Goal: Task Accomplishment & Management: Manage account settings

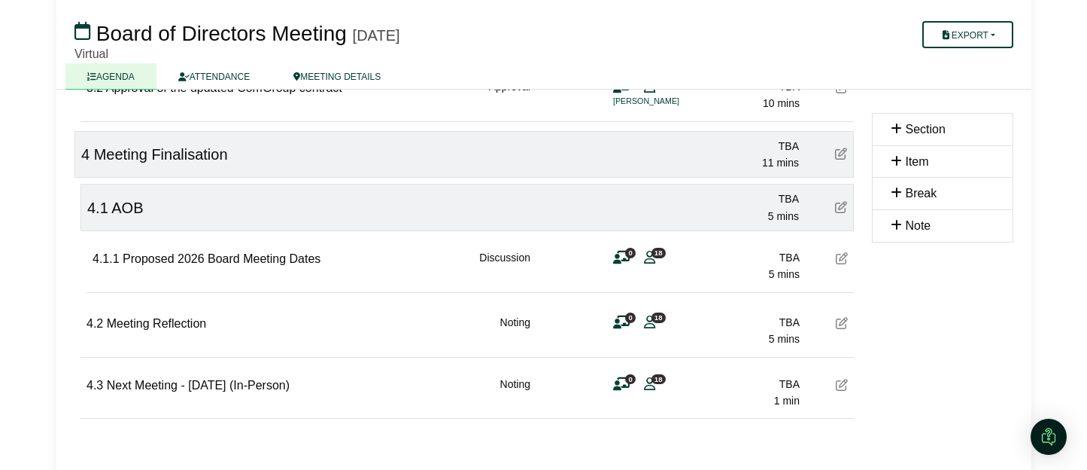
scroll to position [1205, 0]
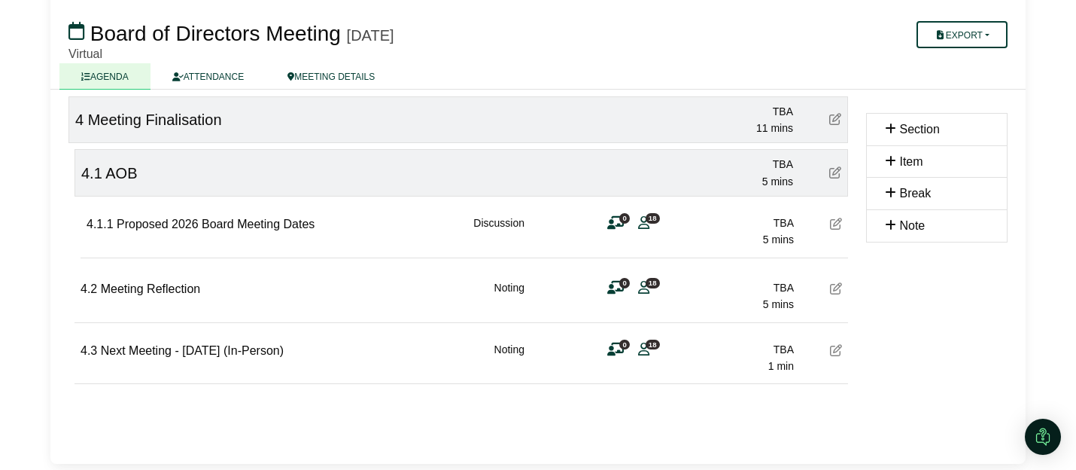
click at [835, 226] on icon at bounding box center [836, 223] width 12 height 12
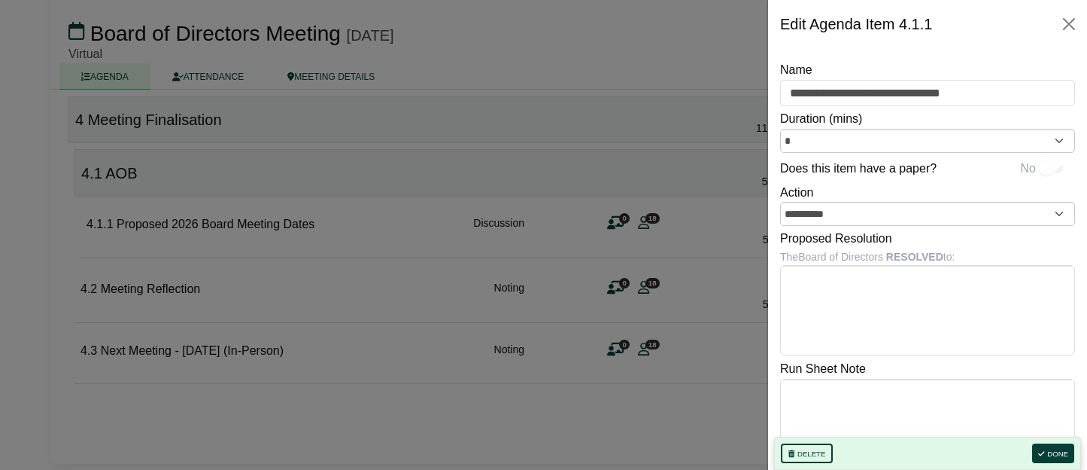
scroll to position [39, 0]
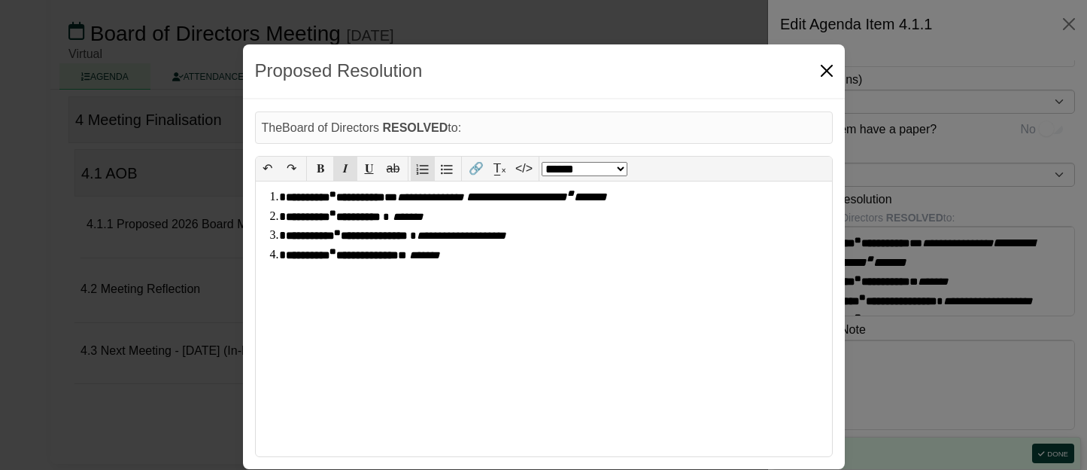
click at [836, 72] on button "Close" at bounding box center [827, 71] width 24 height 24
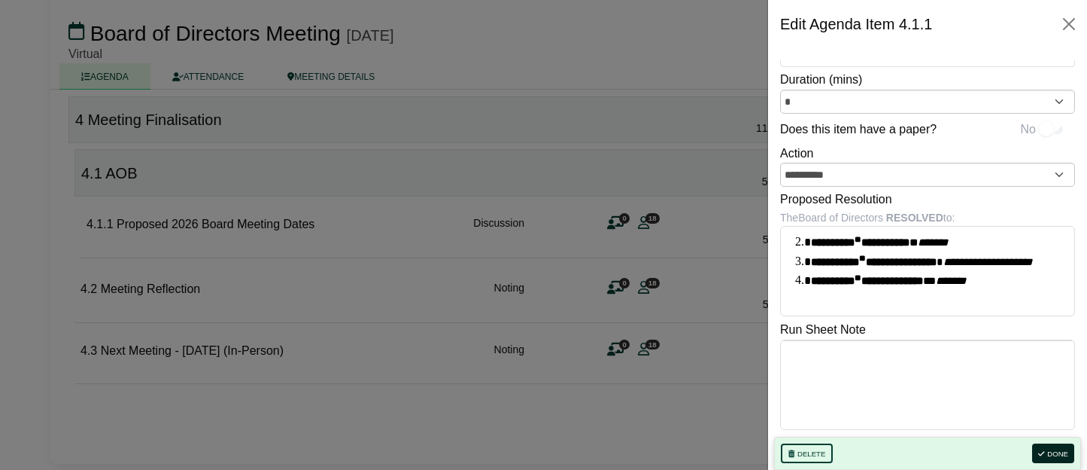
click at [932, 452] on button "Done" at bounding box center [1053, 453] width 42 height 20
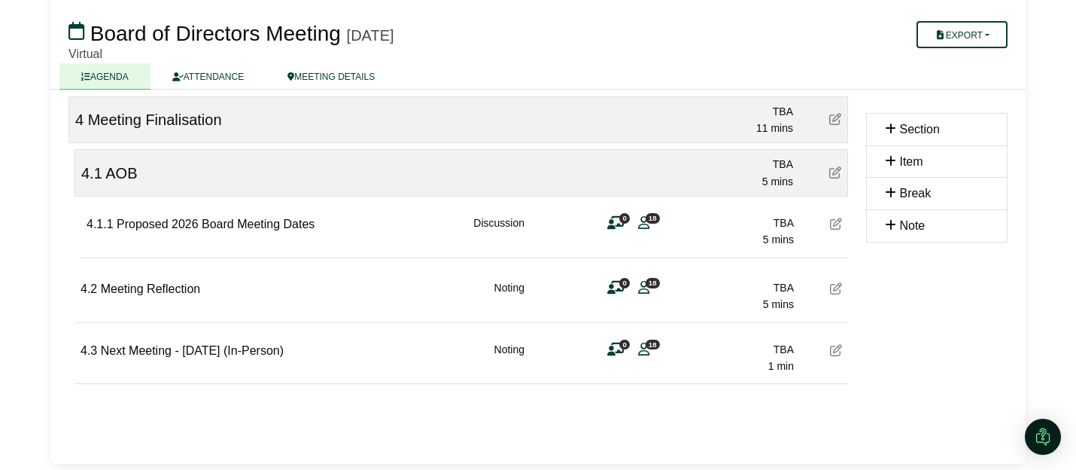
click at [833, 223] on icon at bounding box center [836, 223] width 12 height 12
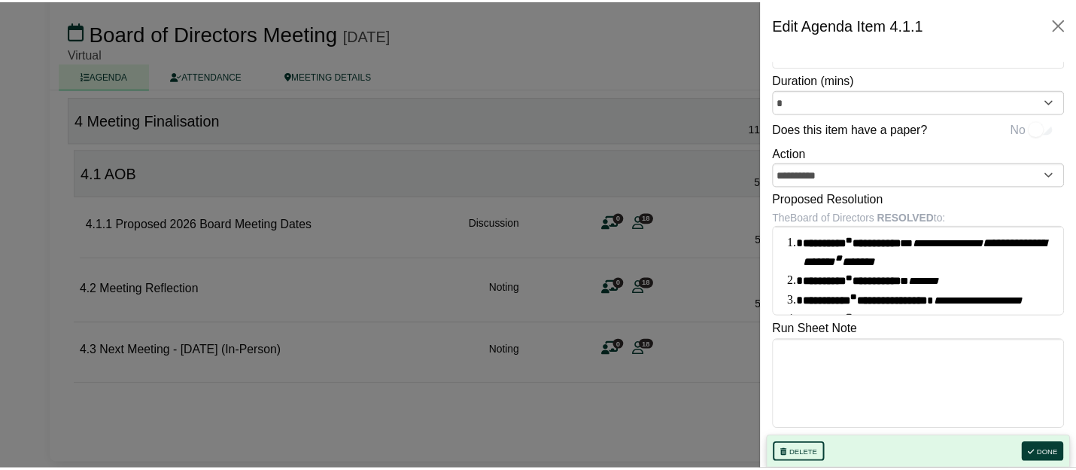
scroll to position [0, 0]
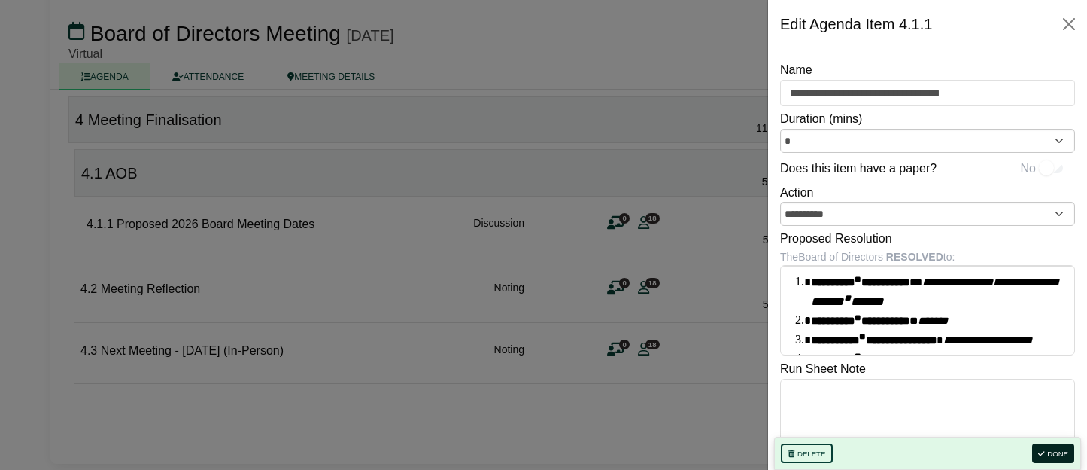
click at [932, 452] on button "Done" at bounding box center [1053, 453] width 42 height 20
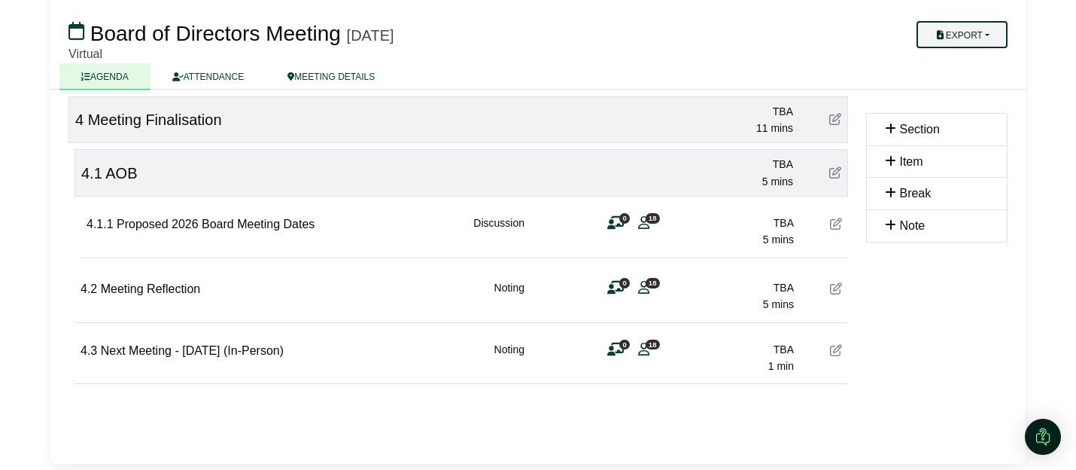
click at [932, 33] on button "Export" at bounding box center [962, 34] width 91 height 27
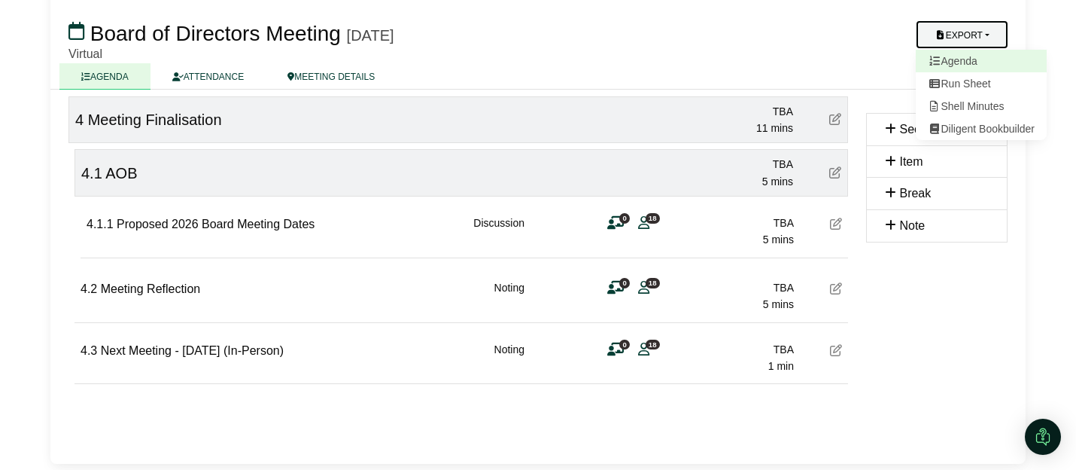
click at [932, 64] on link "Agenda" at bounding box center [981, 61] width 131 height 23
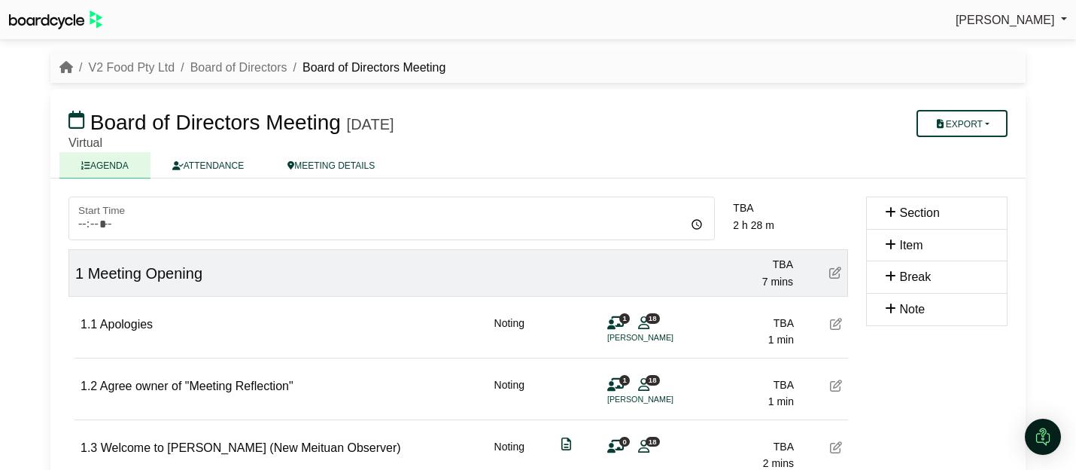
click at [932, 269] on div "[PERSON_NAME] Sign Out V2 Food Pty Ltd Board of Directors Board of Directors Me…" at bounding box center [538, 235] width 1076 height 470
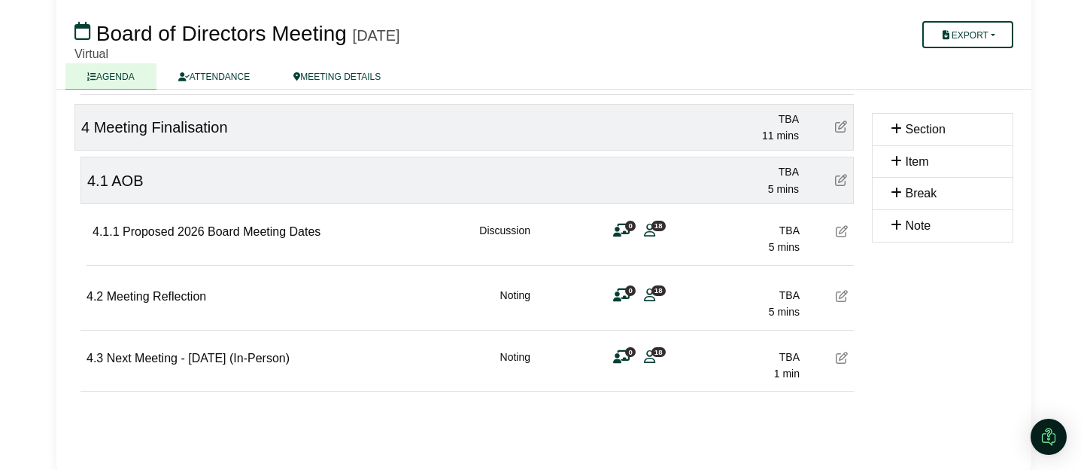
scroll to position [1205, 0]
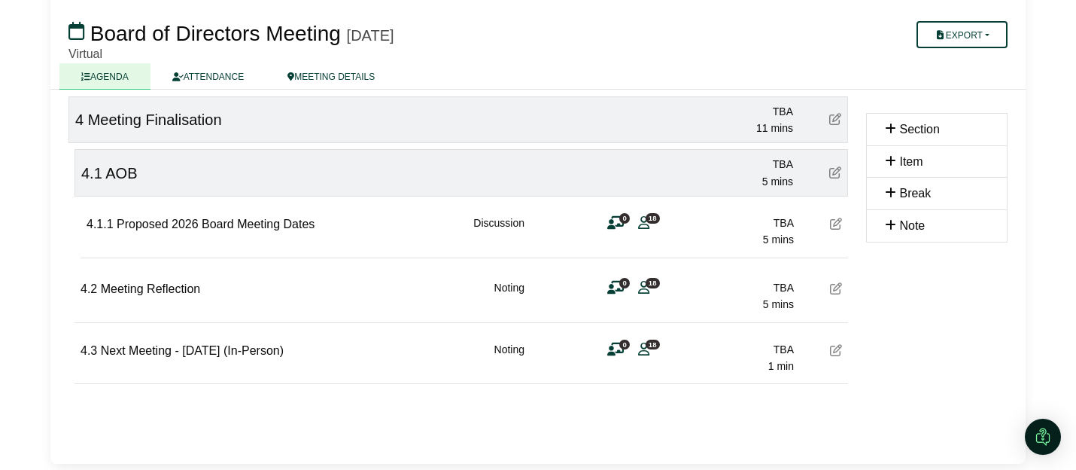
click at [834, 223] on icon at bounding box center [836, 223] width 12 height 12
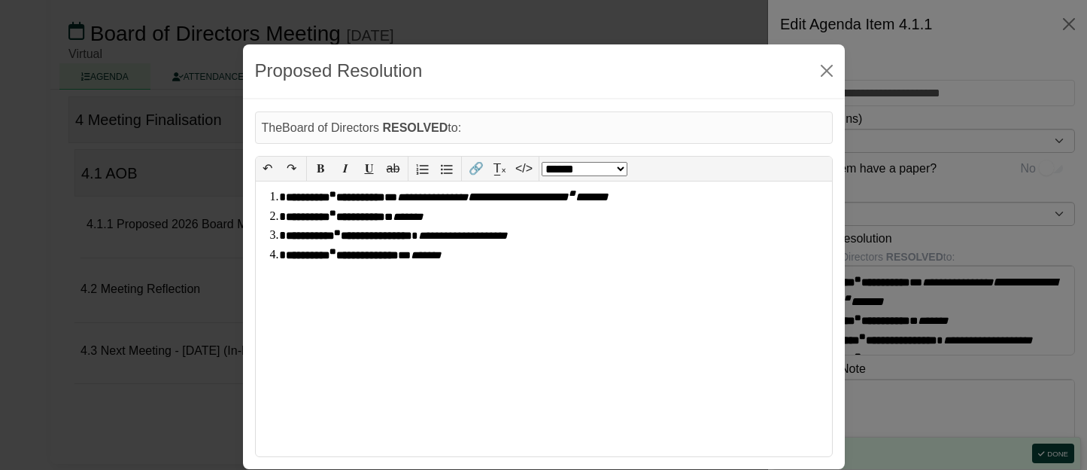
drag, startPoint x: 925, startPoint y: 344, endPoint x: 810, endPoint y: 278, distance: 131.8
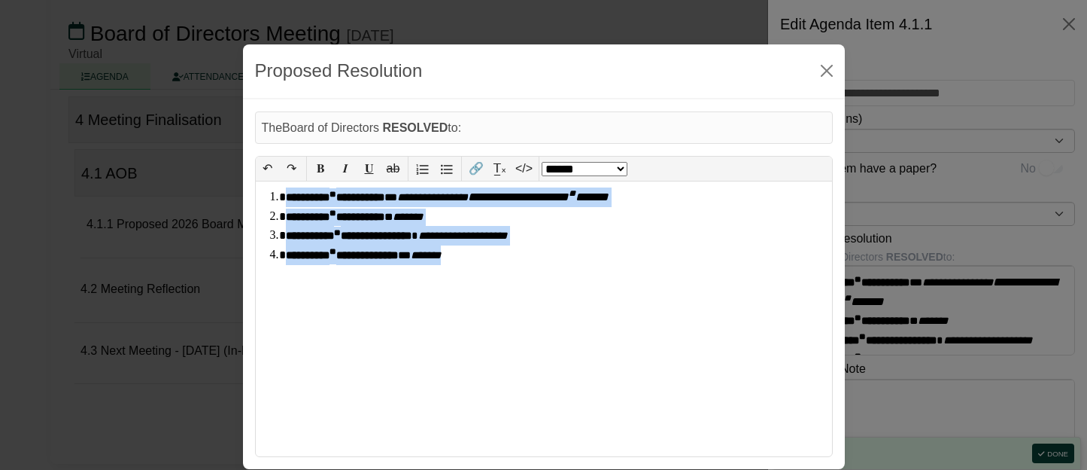
drag, startPoint x: 480, startPoint y: 265, endPoint x: 240, endPoint y: 177, distance: 255.7
click at [240, 177] on div "**********" at bounding box center [543, 258] width 1087 height 470
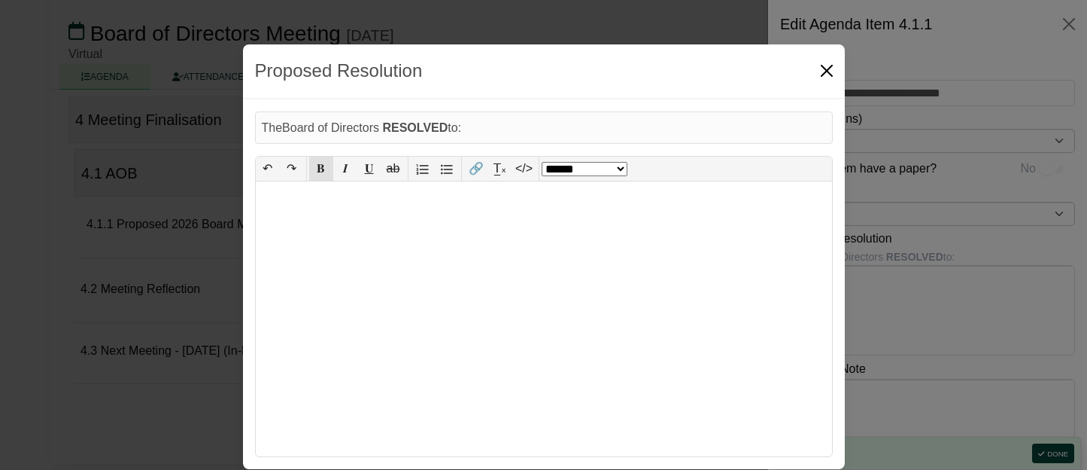
click at [826, 65] on button "Close" at bounding box center [827, 71] width 24 height 24
select select "******"
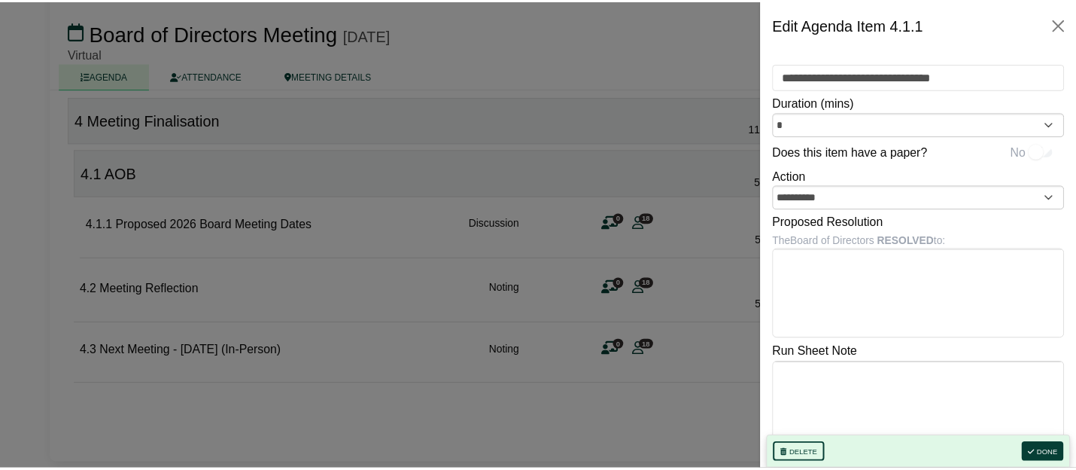
scroll to position [0, 0]
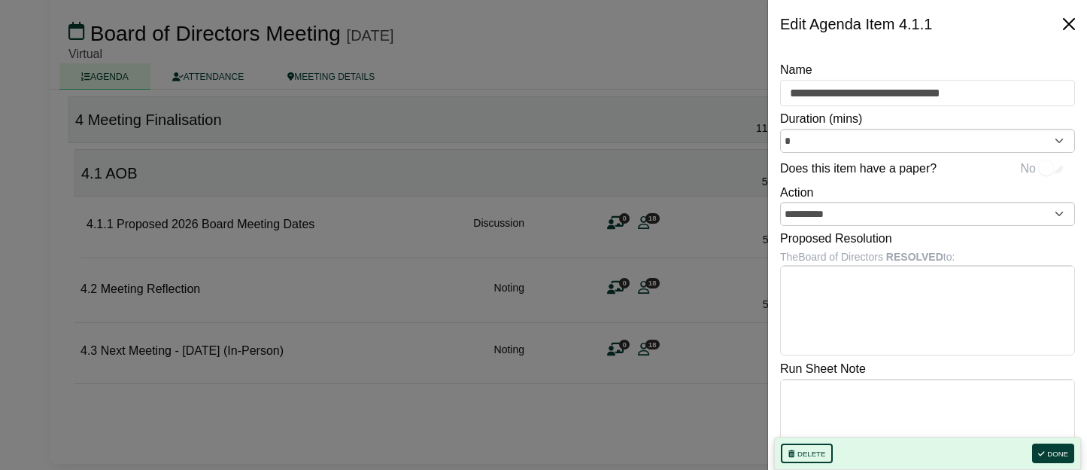
click at [932, 27] on button "Close" at bounding box center [1069, 24] width 24 height 24
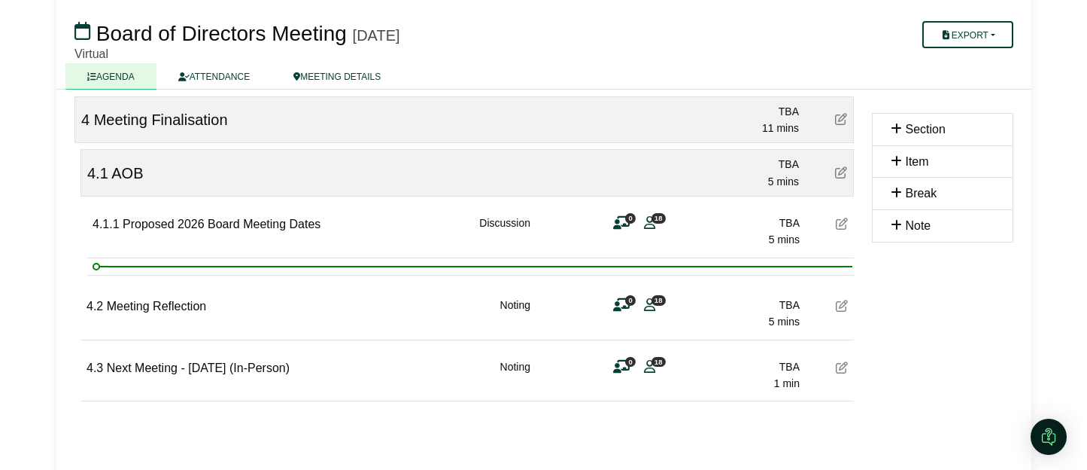
scroll to position [1221, 0]
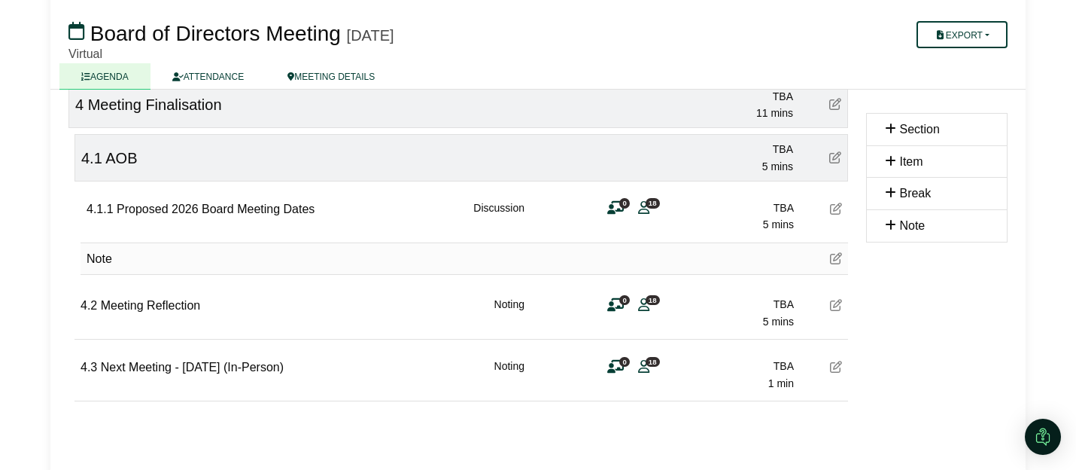
click at [836, 254] on icon at bounding box center [836, 258] width 12 height 12
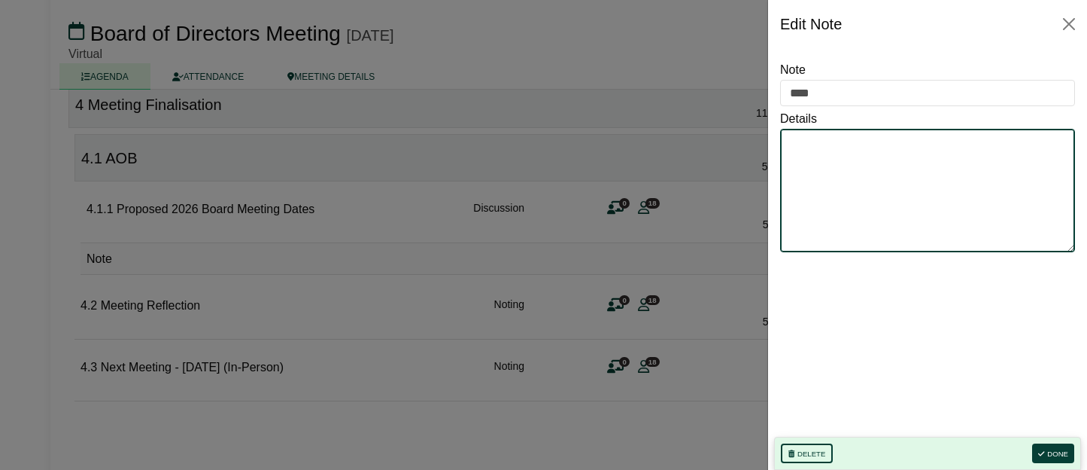
click at [884, 172] on textarea "Details" at bounding box center [927, 190] width 295 height 123
paste textarea "**********"
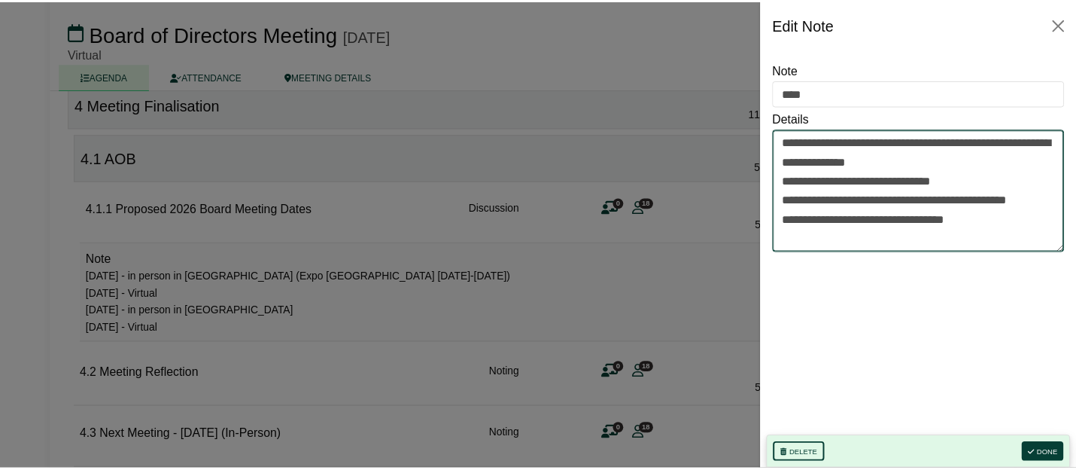
scroll to position [1288, 0]
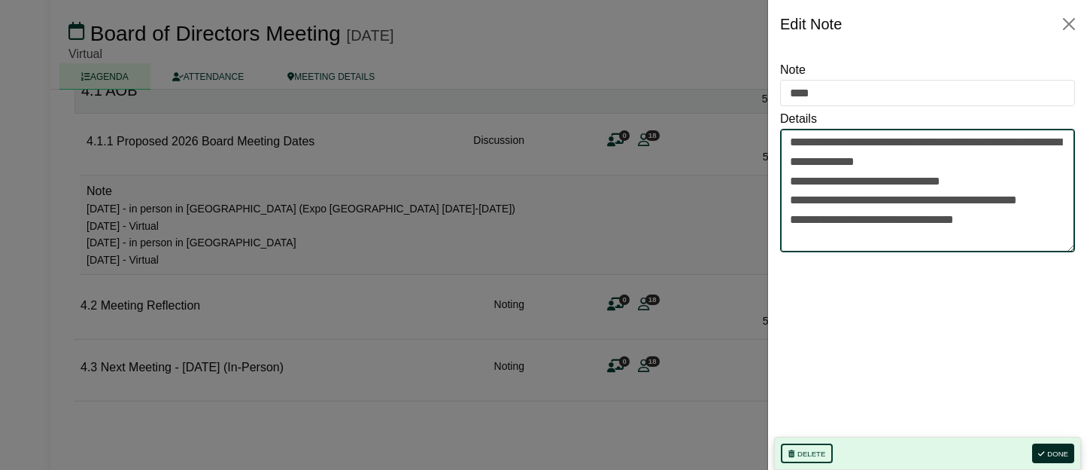
type textarea "**********"
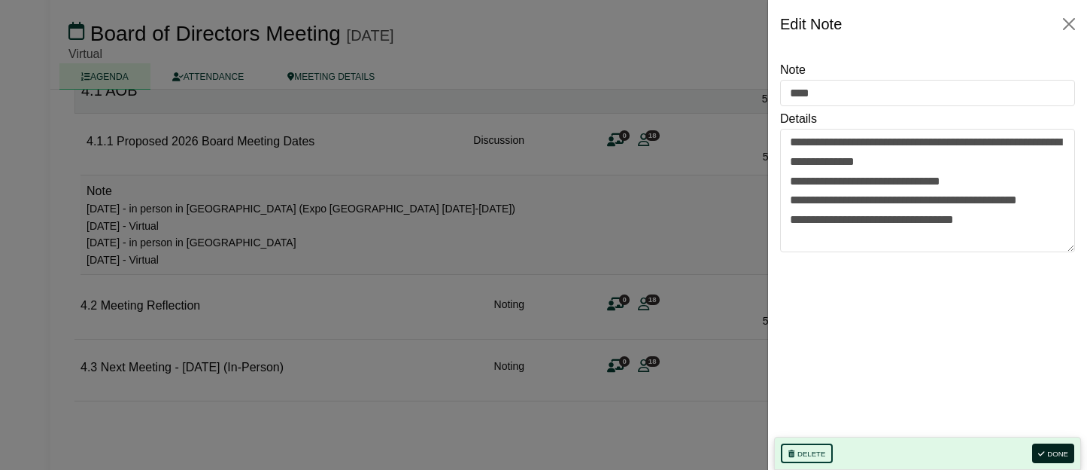
click at [932, 461] on button "Done" at bounding box center [1053, 453] width 42 height 20
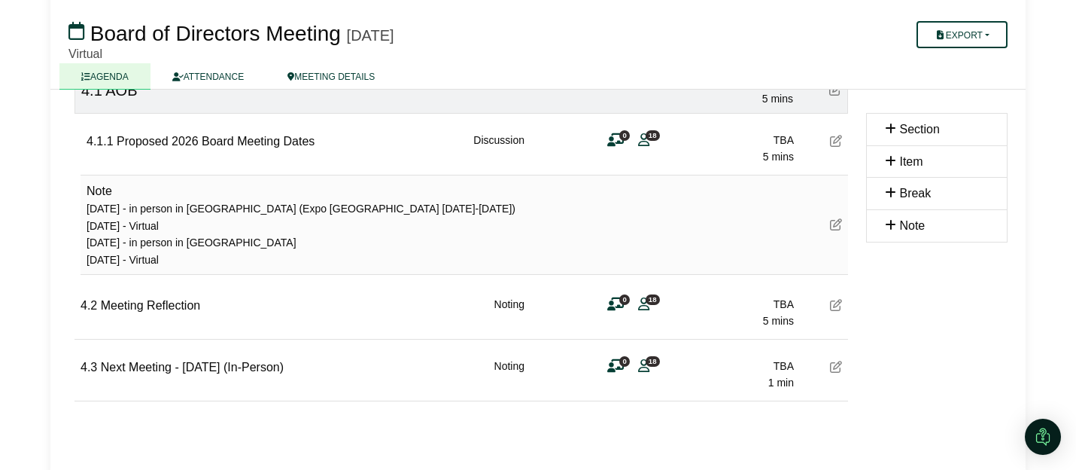
click at [910, 34] on div "Export [GEOGRAPHIC_DATA] Run Sheet Shell Minutes Diligent Bookbuilder" at bounding box center [937, 33] width 160 height 30
click at [932, 37] on icon "button" at bounding box center [940, 35] width 11 height 9
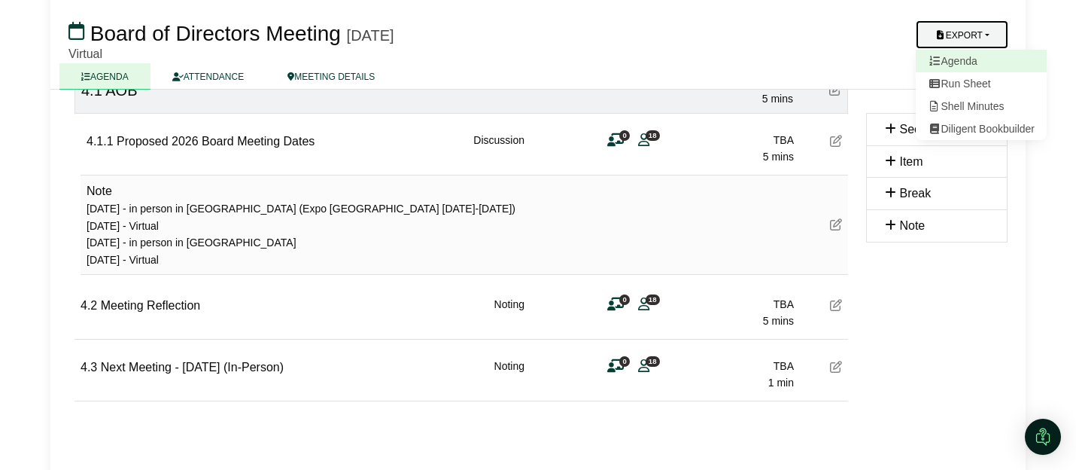
click at [932, 56] on icon at bounding box center [935, 61] width 14 height 11
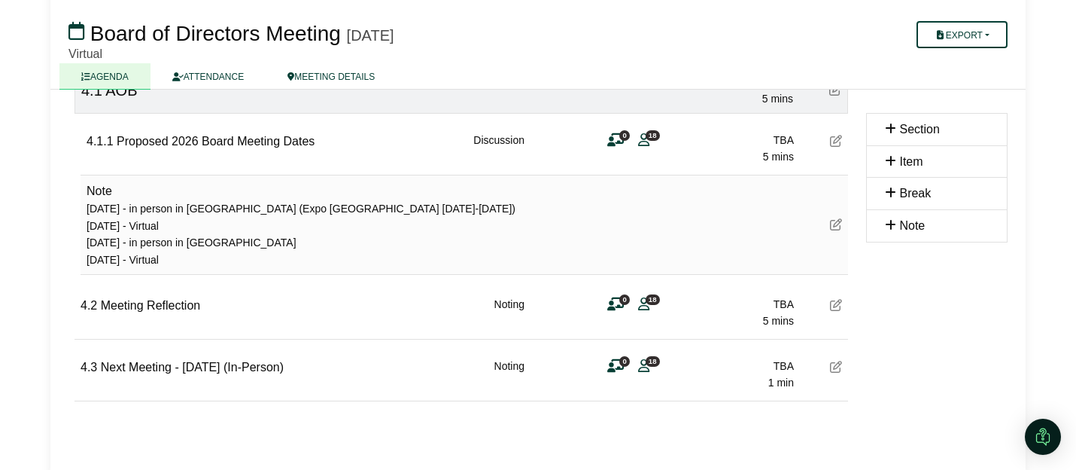
scroll to position [0, 0]
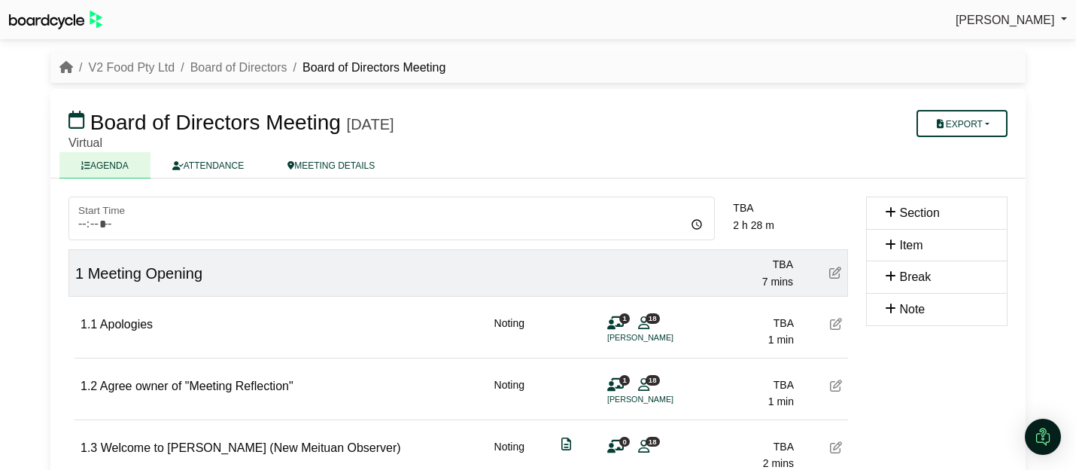
click at [932, 245] on div "[PERSON_NAME] Sign Out V2 Food Pty Ltd Board of Directors Board of Directors Me…" at bounding box center [538, 235] width 1076 height 470
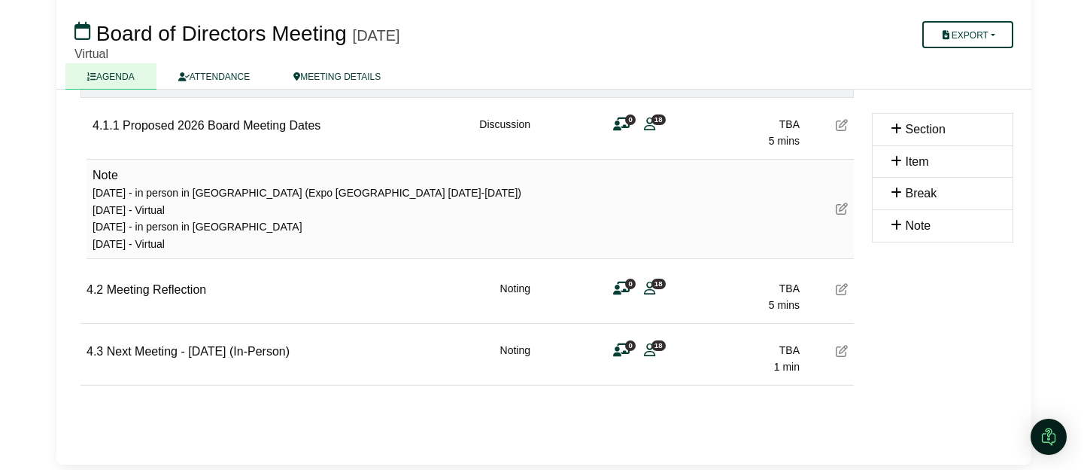
scroll to position [1305, 0]
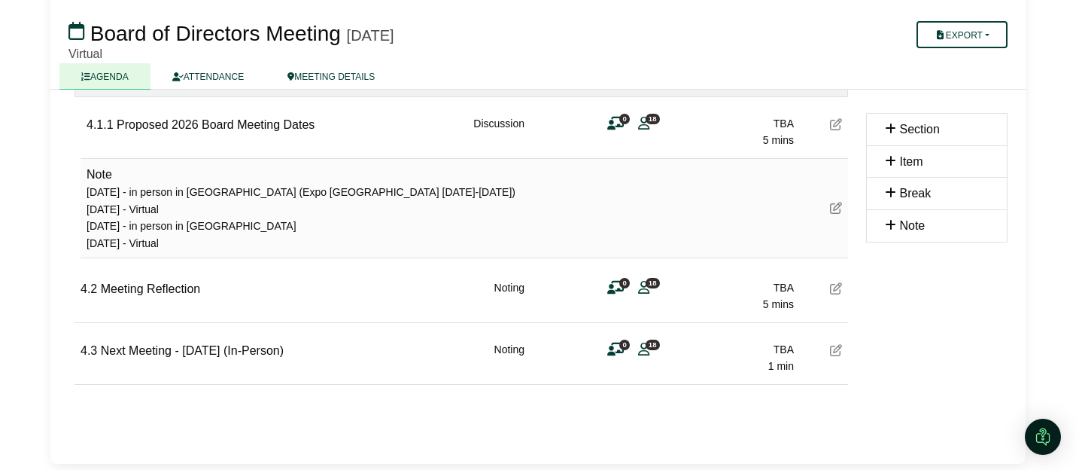
click at [835, 207] on icon at bounding box center [836, 208] width 12 height 12
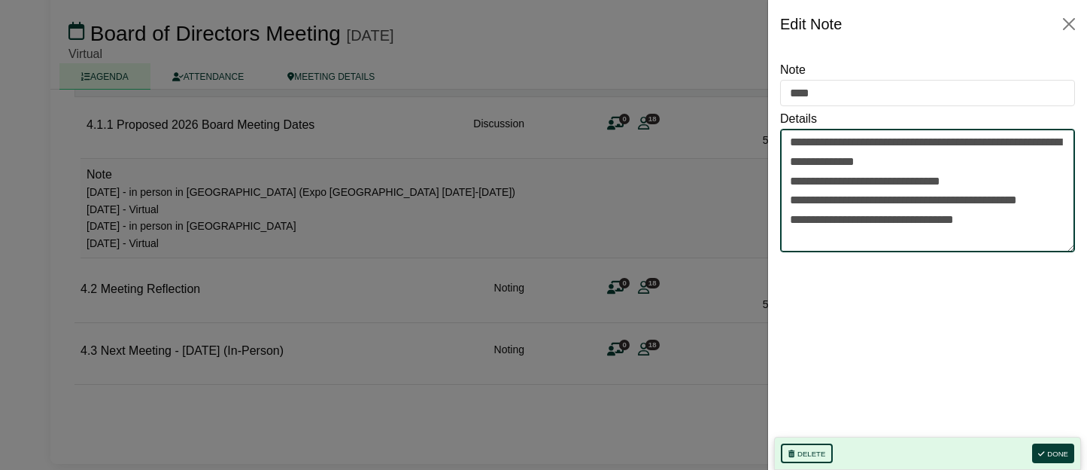
drag, startPoint x: 792, startPoint y: 142, endPoint x: 927, endPoint y: 141, distance: 135.4
click at [927, 141] on textarea "**********" at bounding box center [927, 190] width 295 height 123
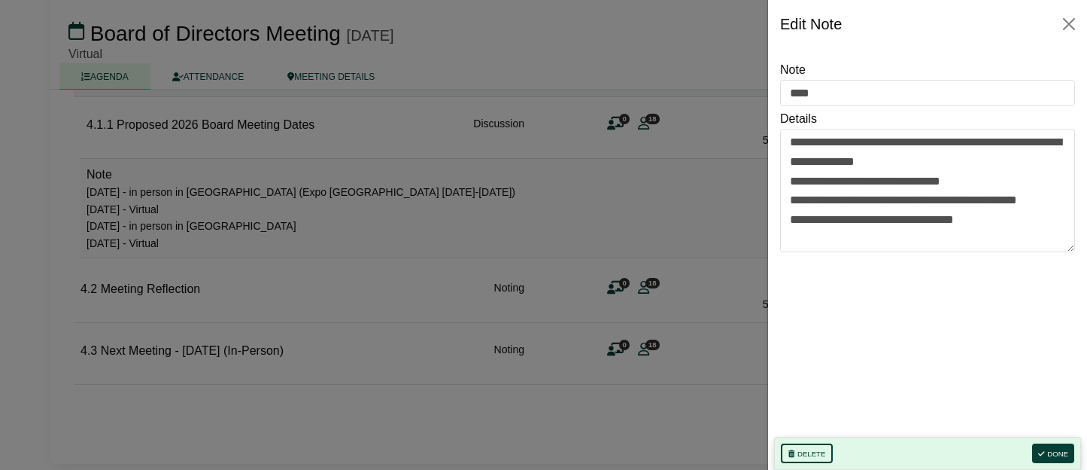
click at [916, 281] on div "**********" at bounding box center [927, 248] width 295 height 376
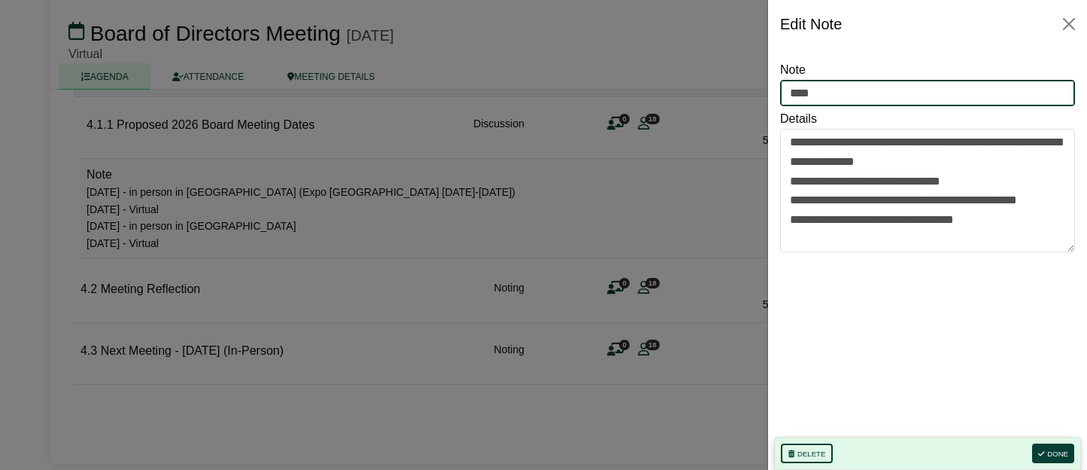
drag, startPoint x: 752, startPoint y: 87, endPoint x: 734, endPoint y: 87, distance: 18.1
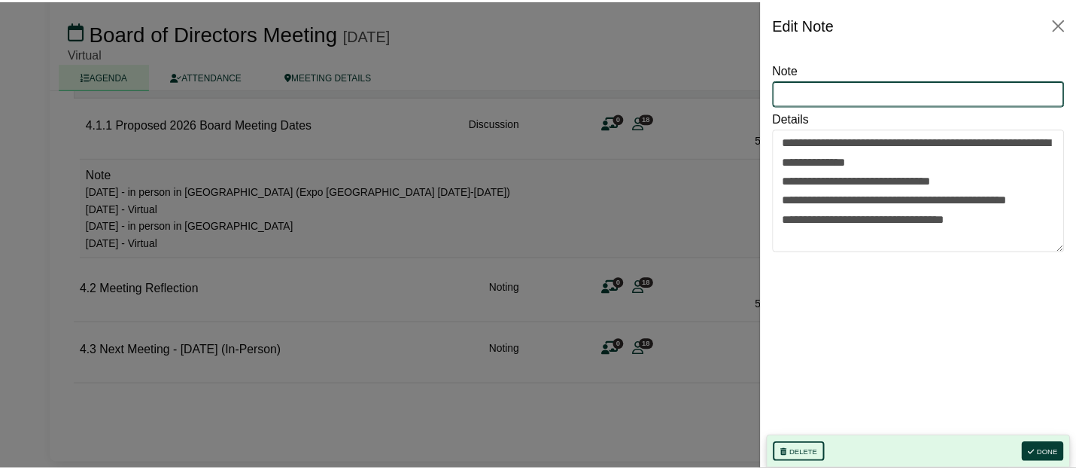
scroll to position [1285, 0]
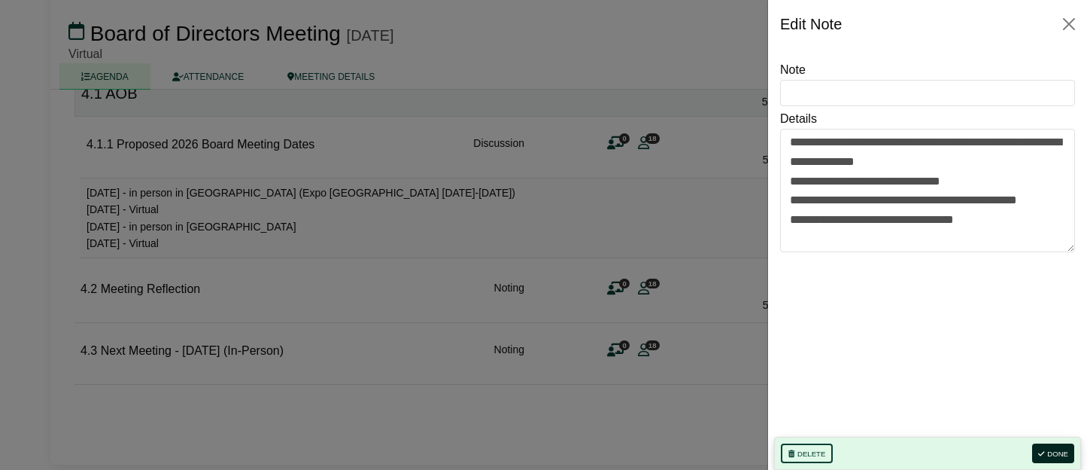
click at [932, 454] on button "Done" at bounding box center [1053, 453] width 42 height 20
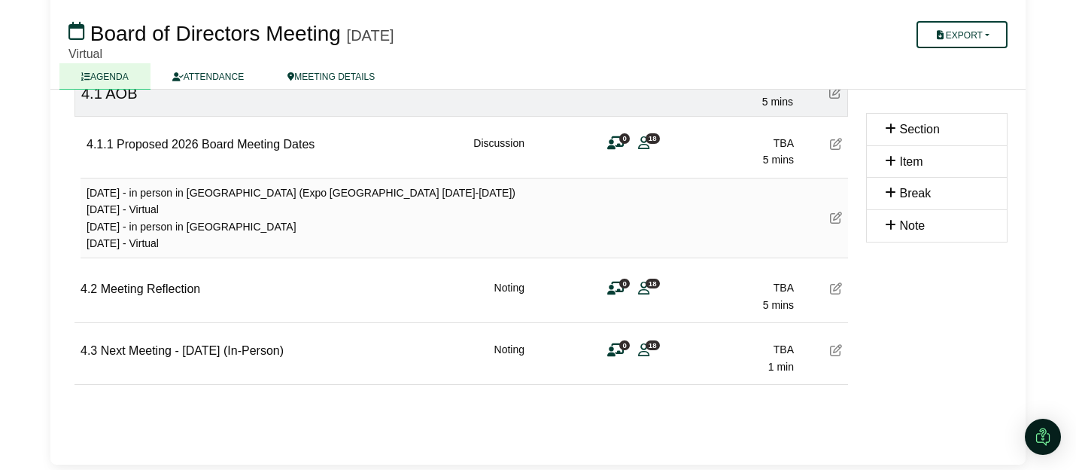
click at [838, 214] on icon at bounding box center [836, 217] width 12 height 12
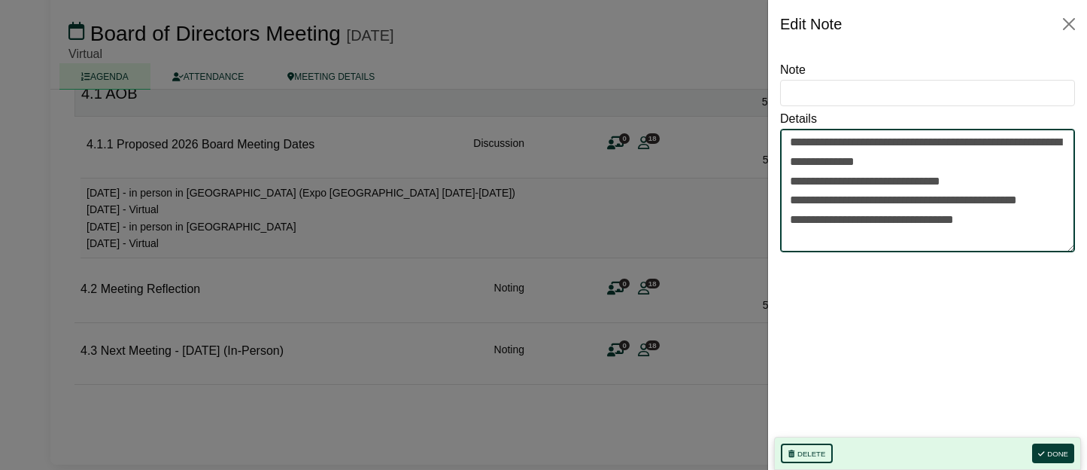
click at [932, 141] on textarea "**********" at bounding box center [927, 190] width 295 height 123
click at [932, 198] on textarea "**********" at bounding box center [927, 190] width 295 height 123
type textarea "**********"
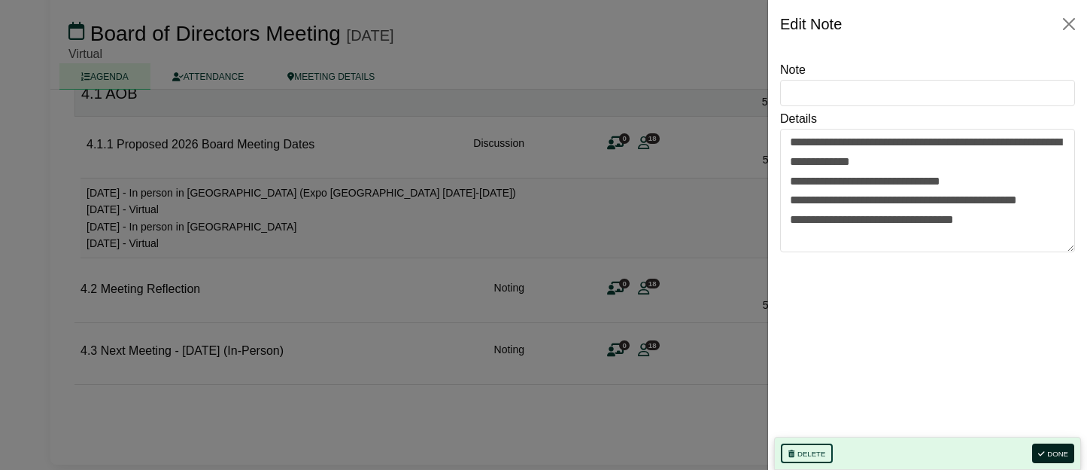
click at [932, 446] on button "Done" at bounding box center [1053, 453] width 42 height 20
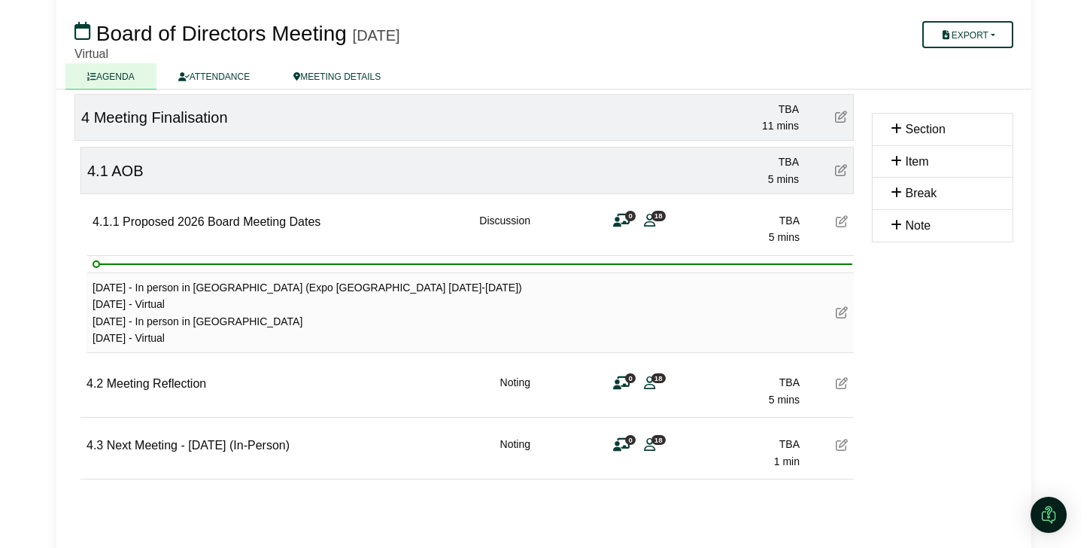
scroll to position [1237, 0]
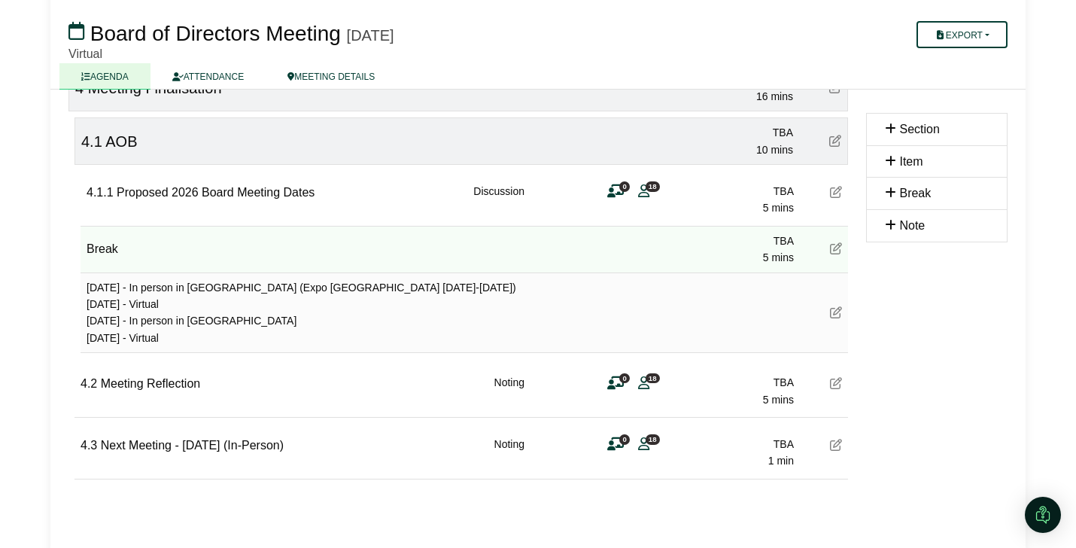
click at [838, 251] on icon at bounding box center [836, 248] width 12 height 12
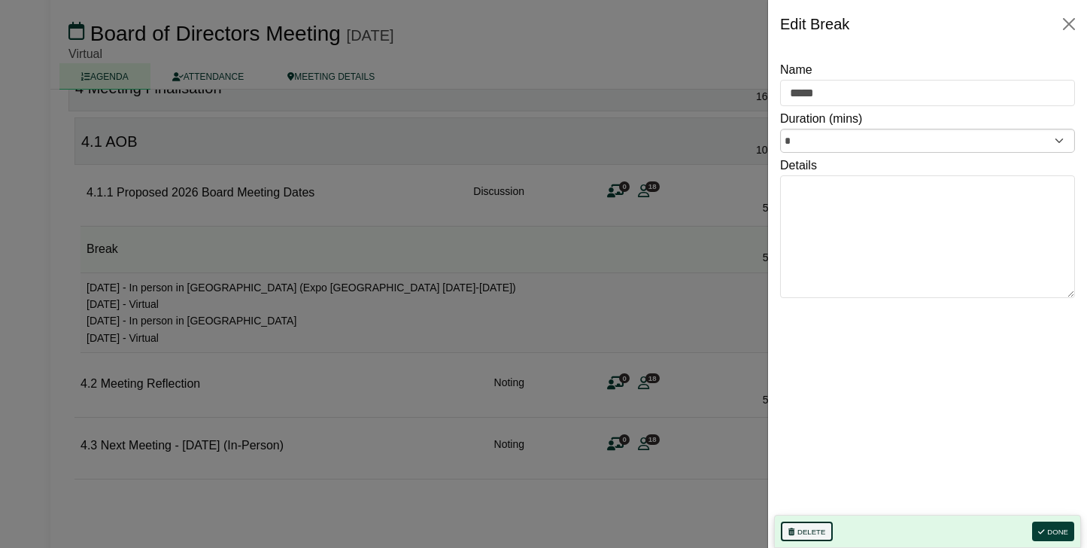
click at [801, 469] on button "Delete" at bounding box center [807, 531] width 52 height 20
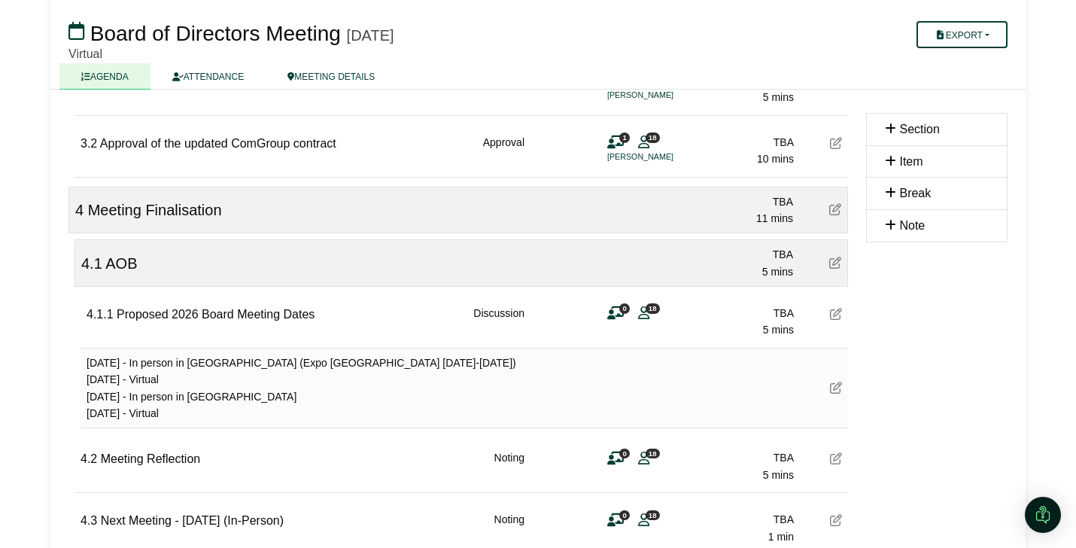
scroll to position [1040, 0]
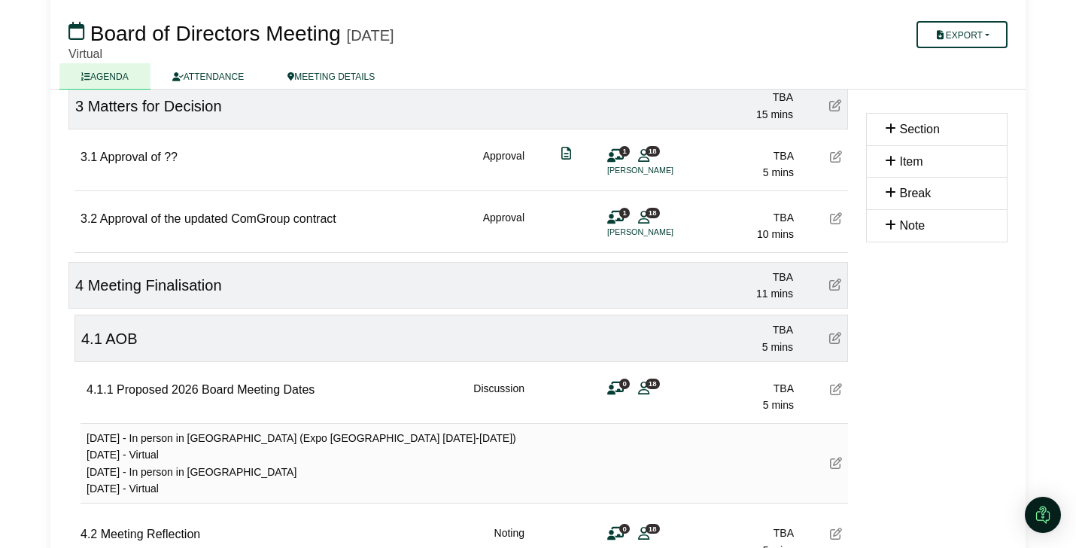
click at [834, 464] on icon at bounding box center [836, 463] width 12 height 12
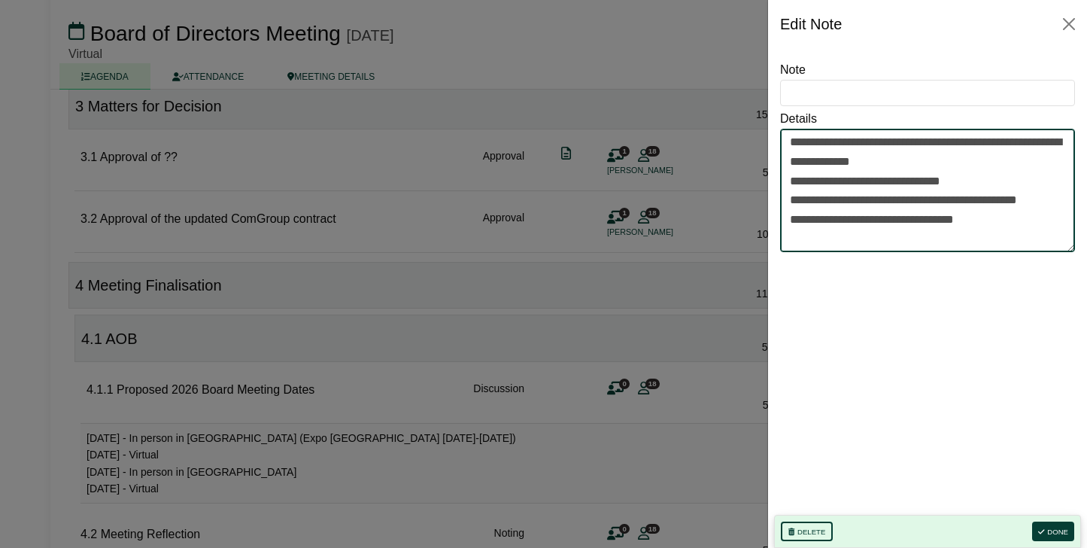
click at [850, 227] on textarea "**********" at bounding box center [927, 190] width 295 height 123
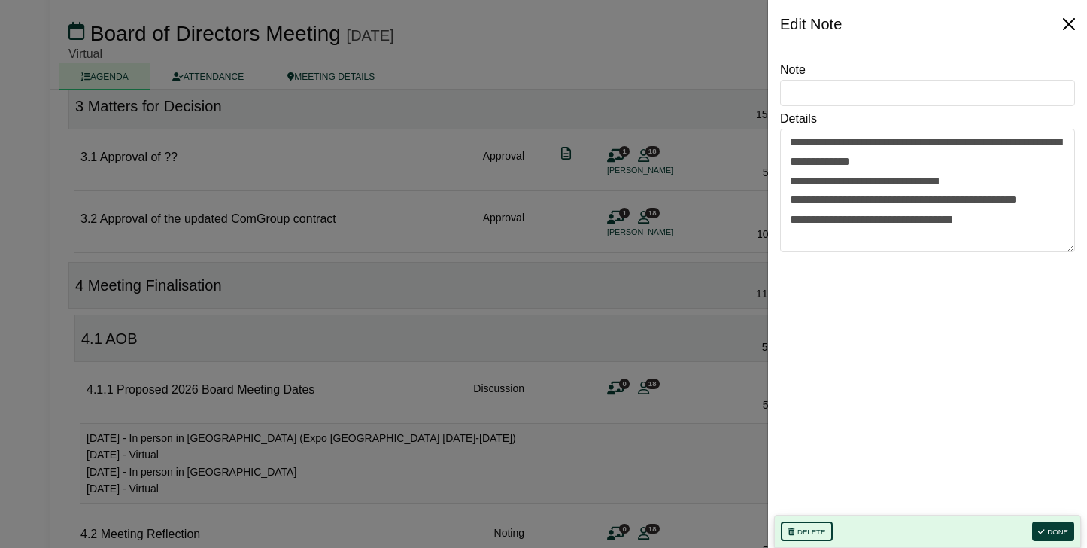
click at [932, 23] on button "Close" at bounding box center [1069, 24] width 24 height 24
